Goal: Navigation & Orientation: Find specific page/section

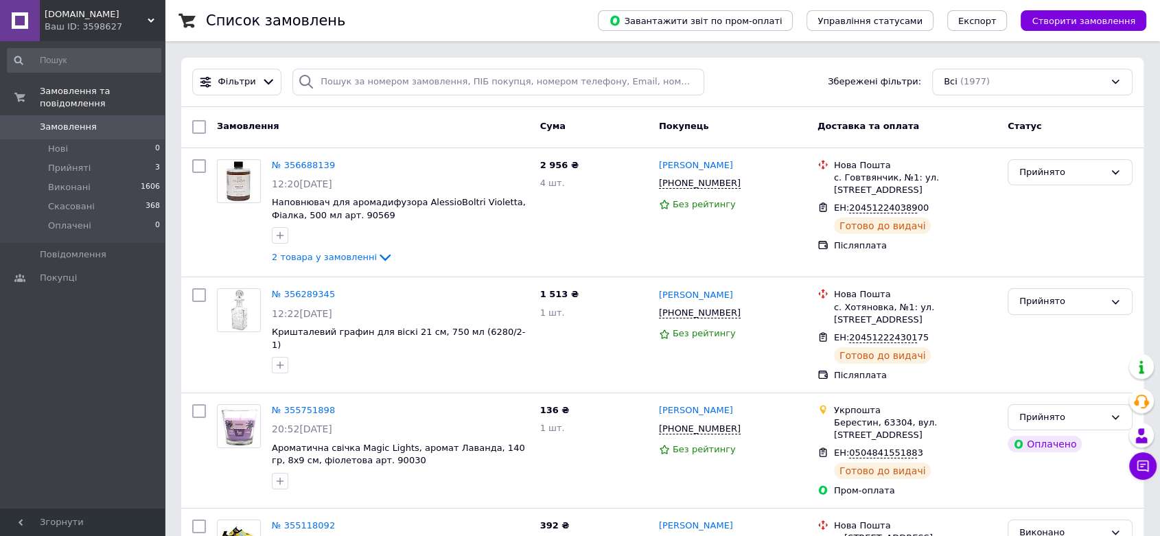
click at [152, 19] on icon at bounding box center [151, 20] width 7 height 7
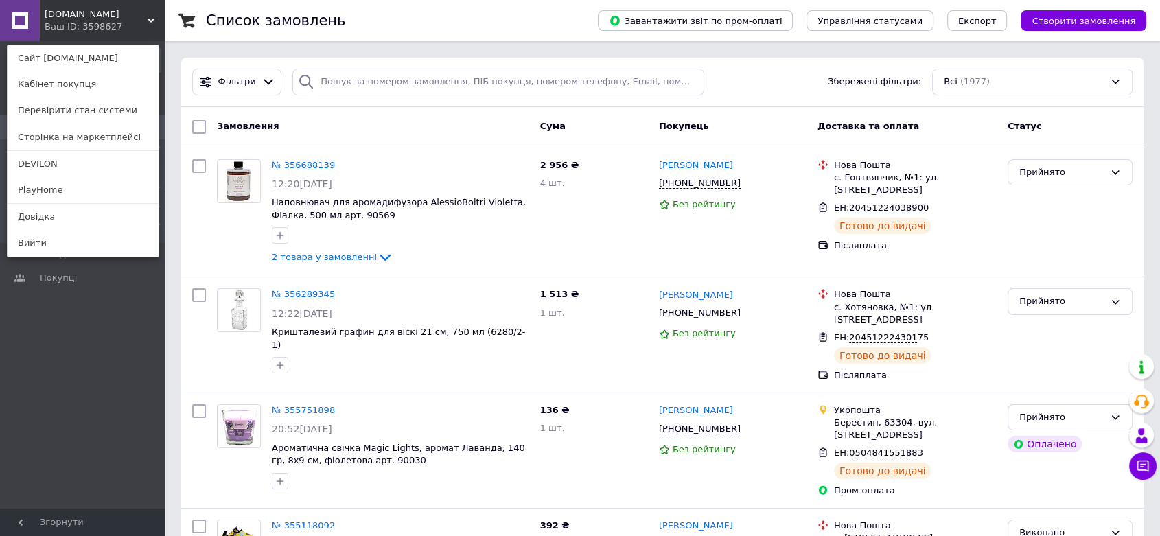
click at [44, 189] on link "PlayHome" at bounding box center [83, 190] width 151 height 26
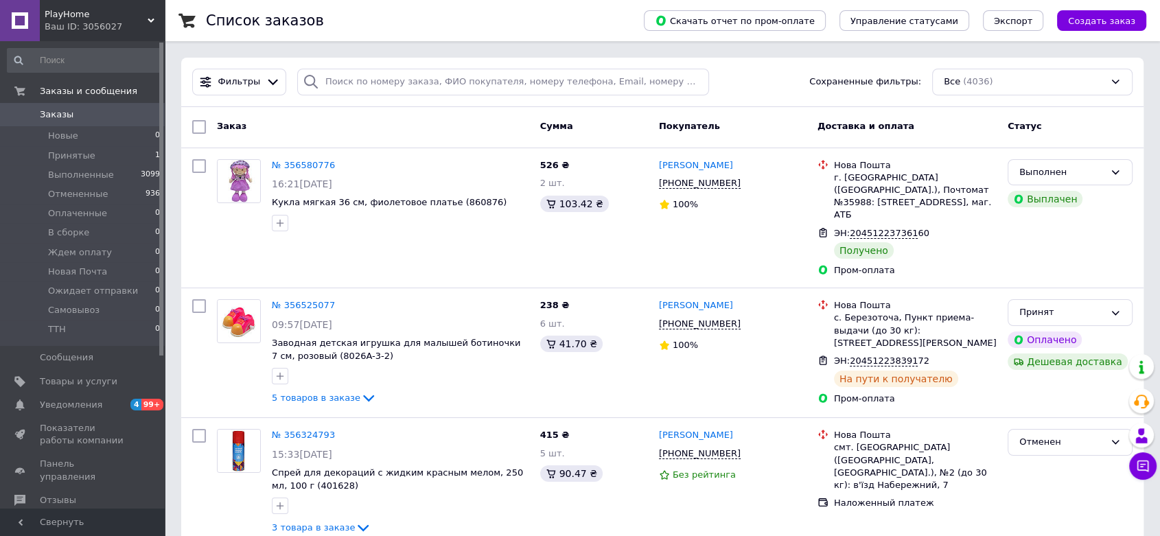
click at [152, 17] on icon at bounding box center [151, 20] width 7 height 7
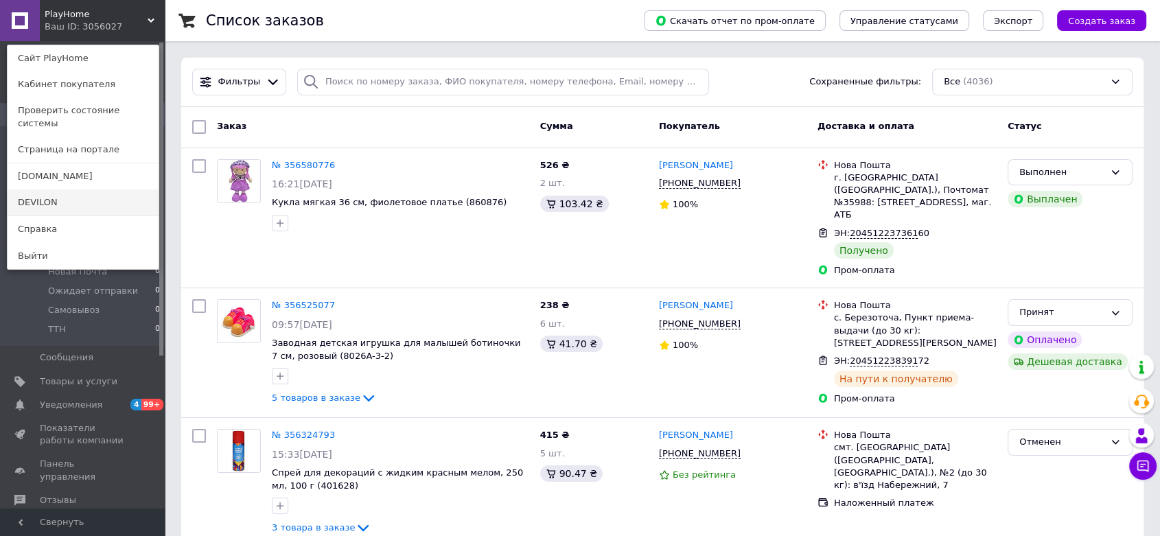
click at [43, 189] on link "DEVILON" at bounding box center [83, 202] width 151 height 26
